Goal: Navigation & Orientation: Find specific page/section

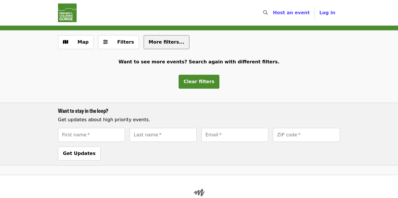
click at [149, 45] on span "More filters..." at bounding box center [167, 42] width 36 height 6
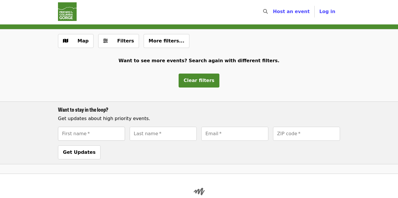
scroll to position [1, 0]
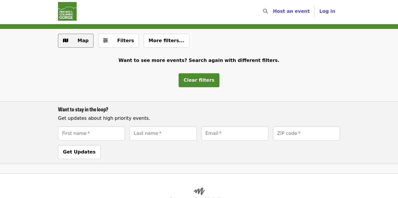
click at [81, 43] on span "Map" at bounding box center [82, 41] width 11 height 6
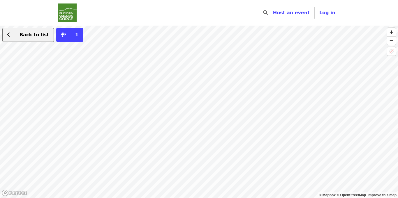
click at [22, 36] on span "Back to list" at bounding box center [34, 35] width 29 height 6
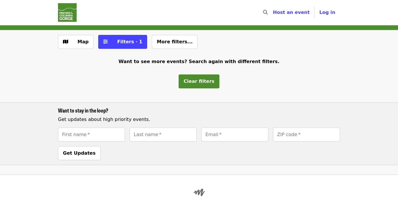
scroll to position [1, 0]
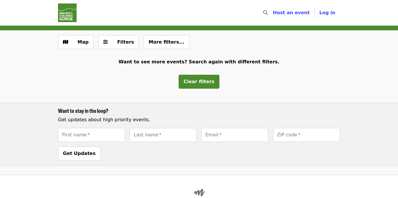
scroll to position [1, 0]
